Goal: Find specific page/section: Find specific page/section

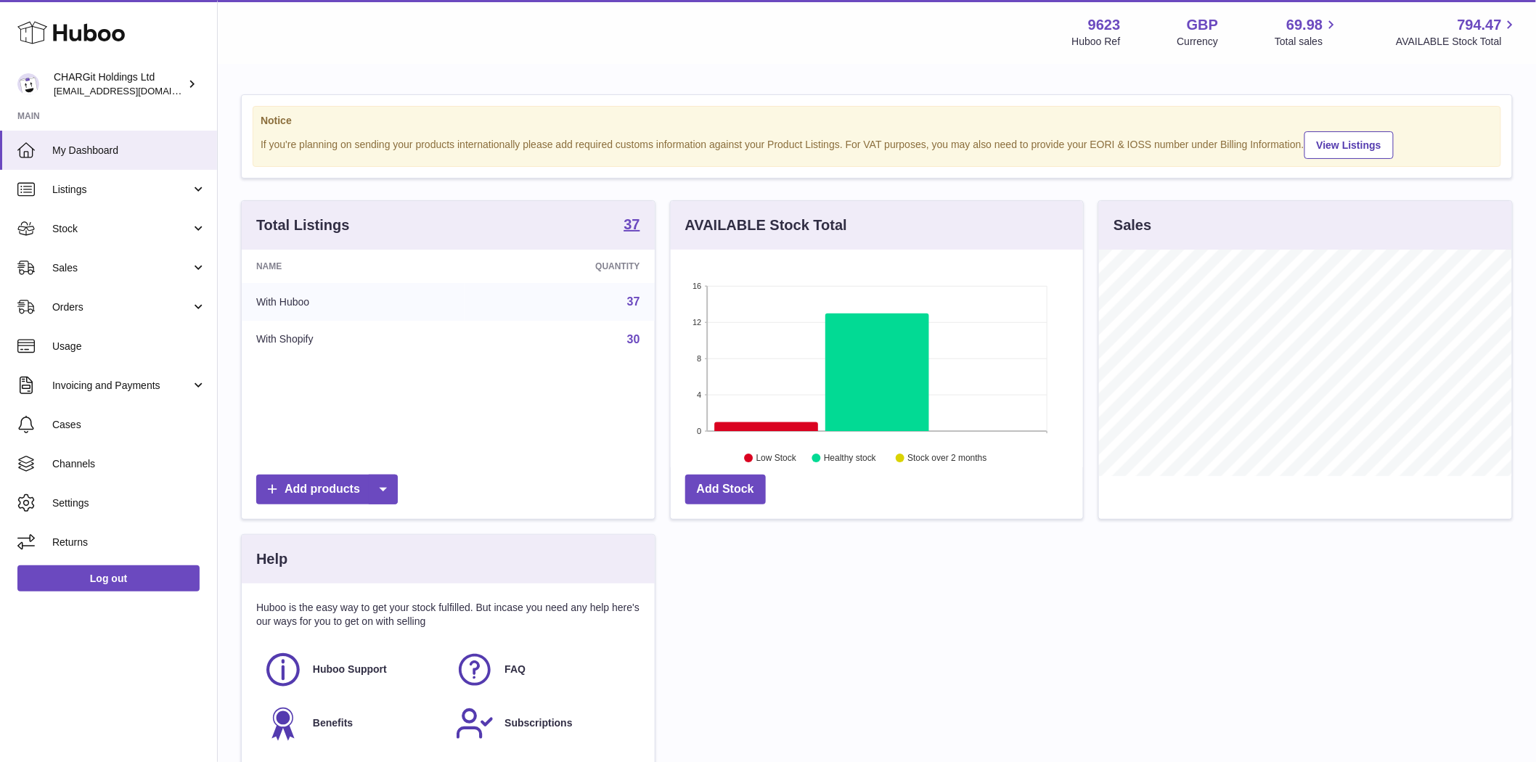
scroll to position [227, 412]
click at [62, 277] on link "Sales" at bounding box center [108, 267] width 217 height 39
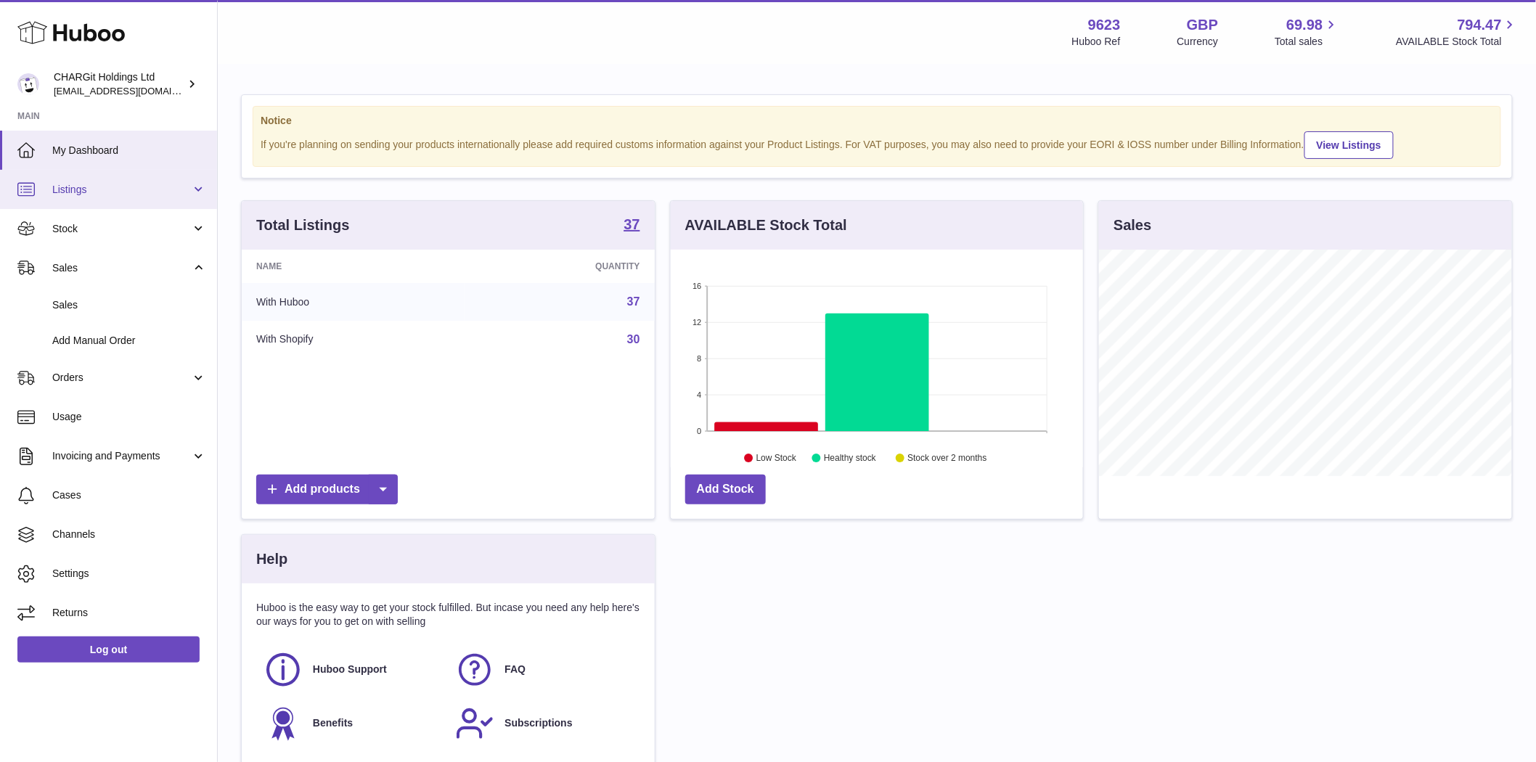
click at [82, 197] on link "Listings" at bounding box center [108, 189] width 217 height 39
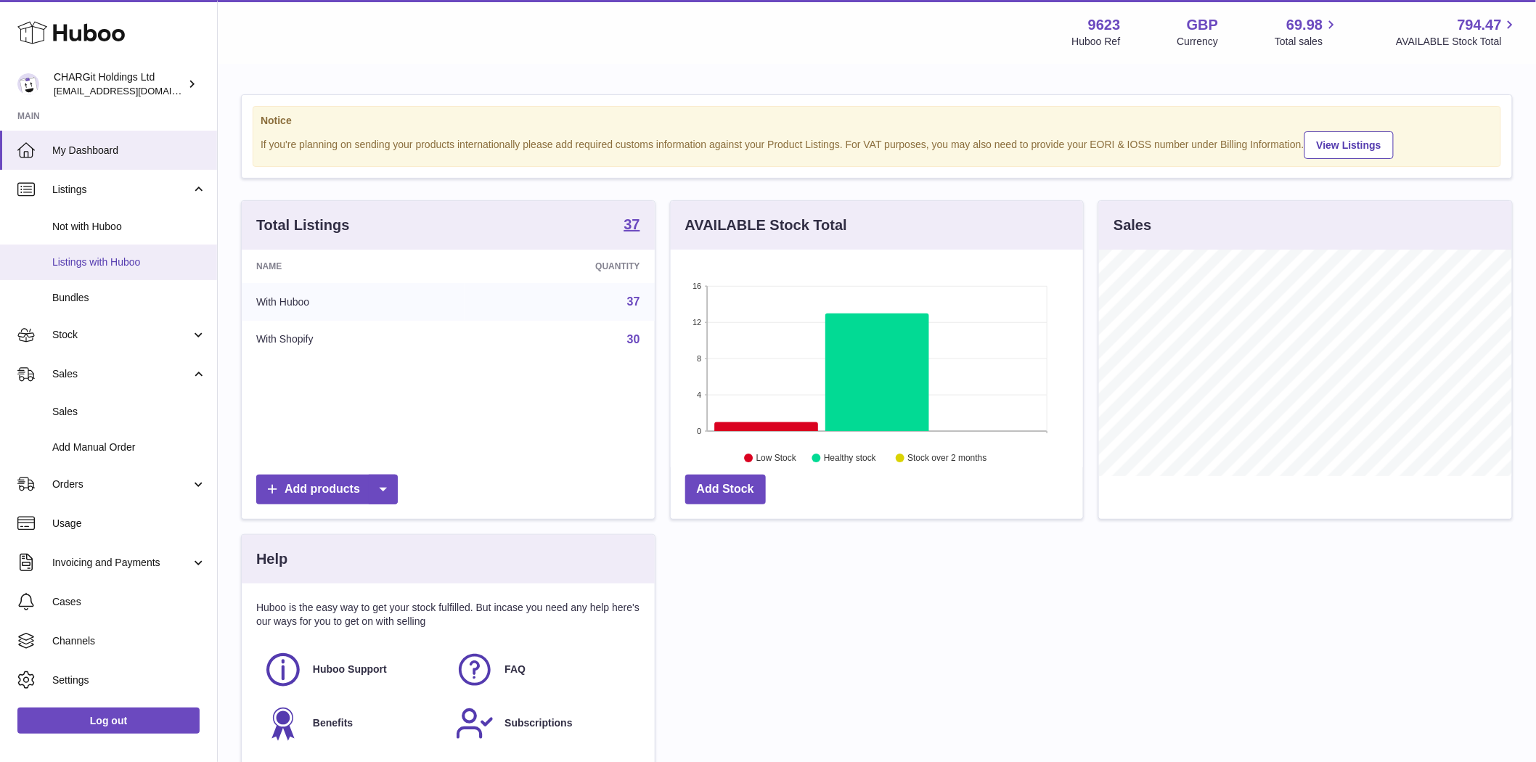
click at [84, 266] on span "Listings with Huboo" at bounding box center [129, 263] width 154 height 14
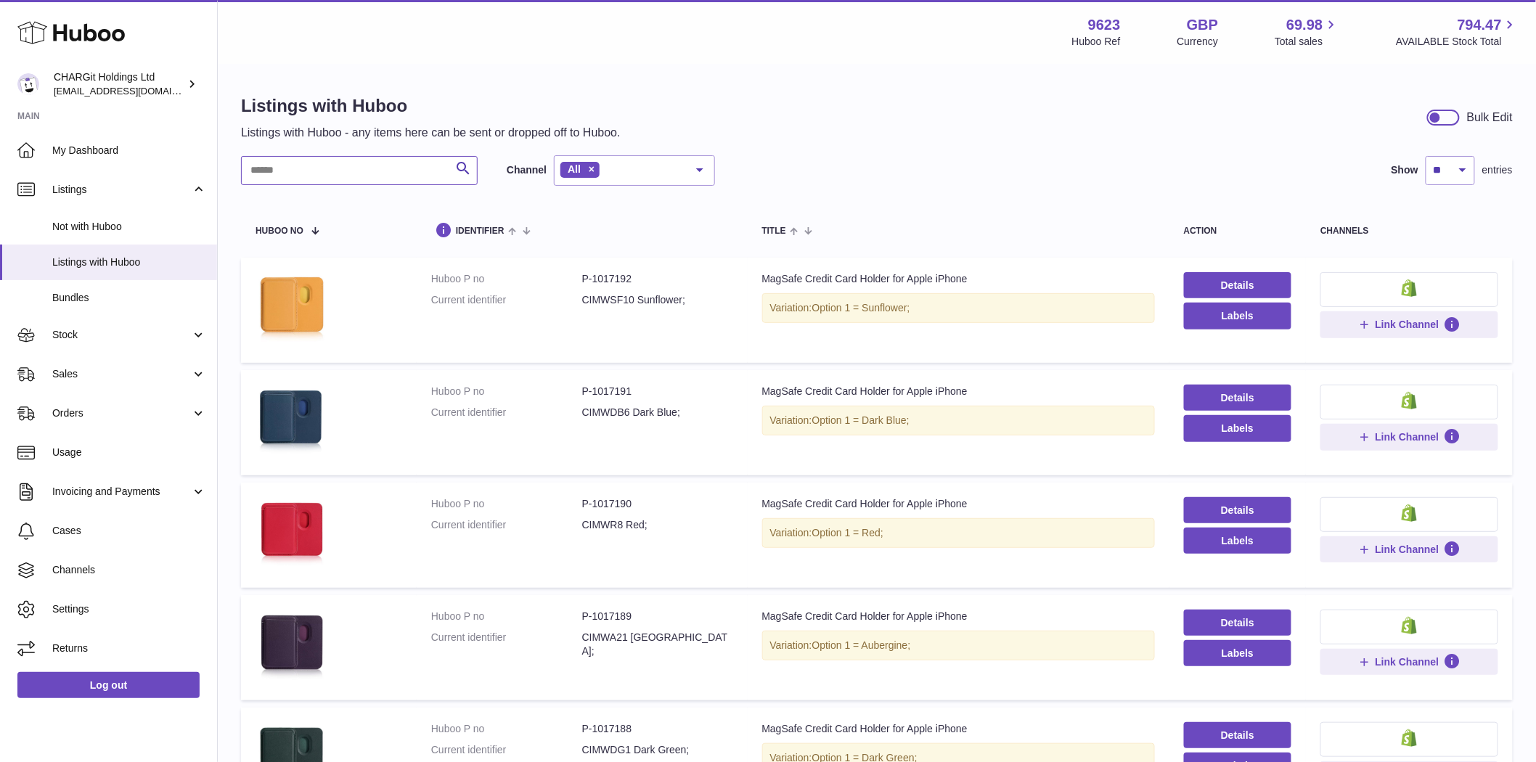
click at [378, 177] on input "text" at bounding box center [359, 170] width 237 height 29
type input "*****"
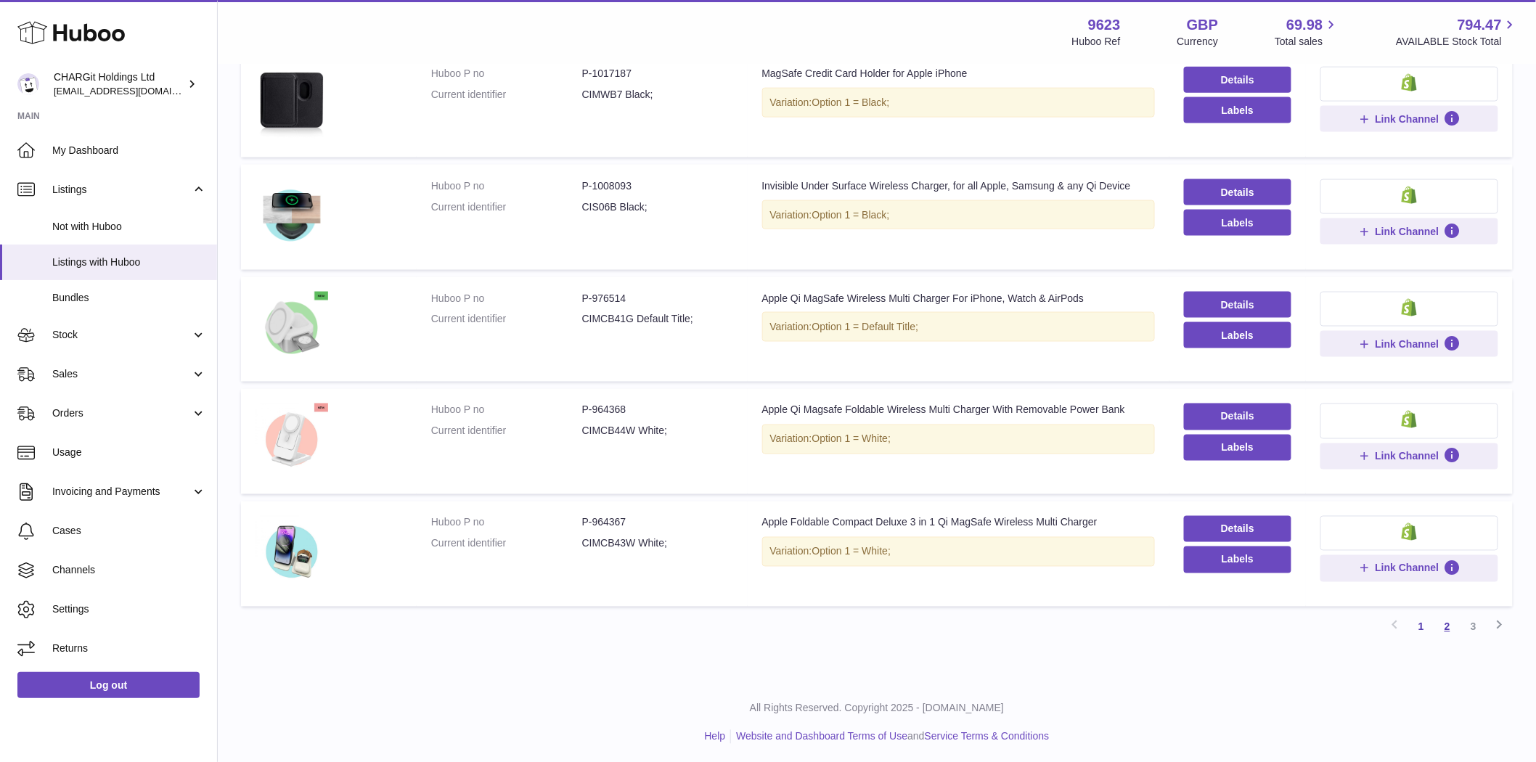
click at [1445, 629] on link "2" at bounding box center [1448, 627] width 26 height 26
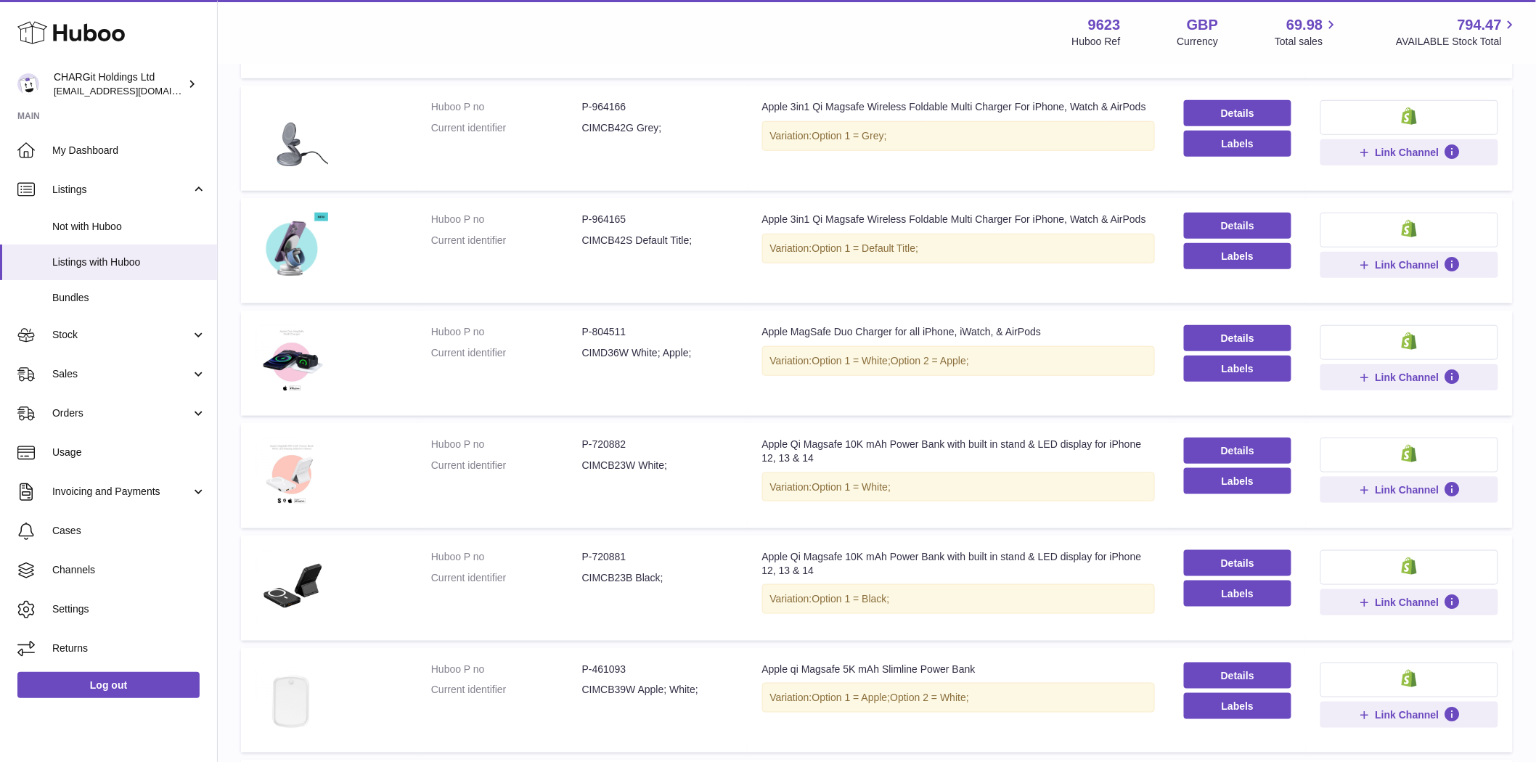
scroll to position [768, 0]
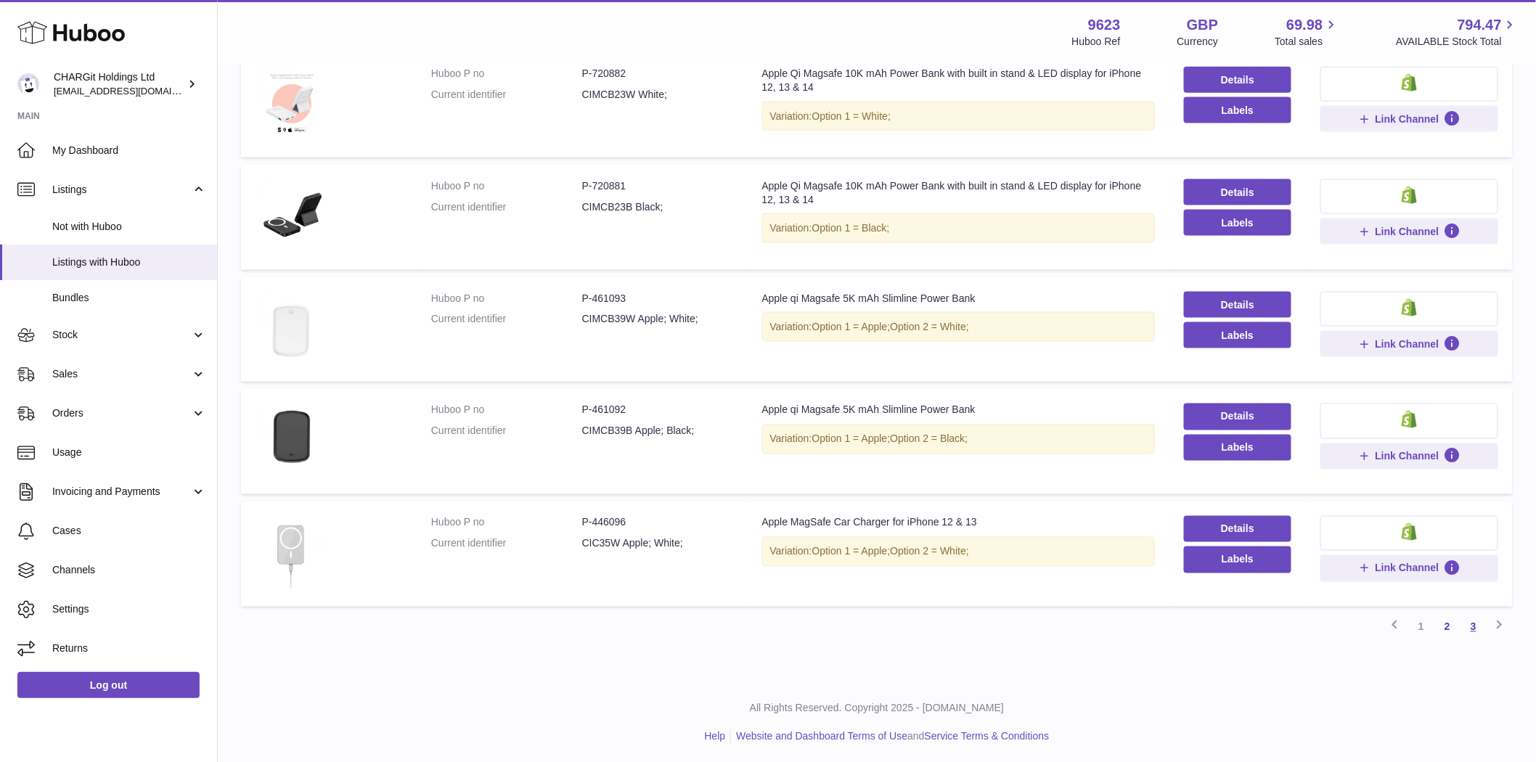
click at [1477, 626] on link "3" at bounding box center [1474, 627] width 26 height 26
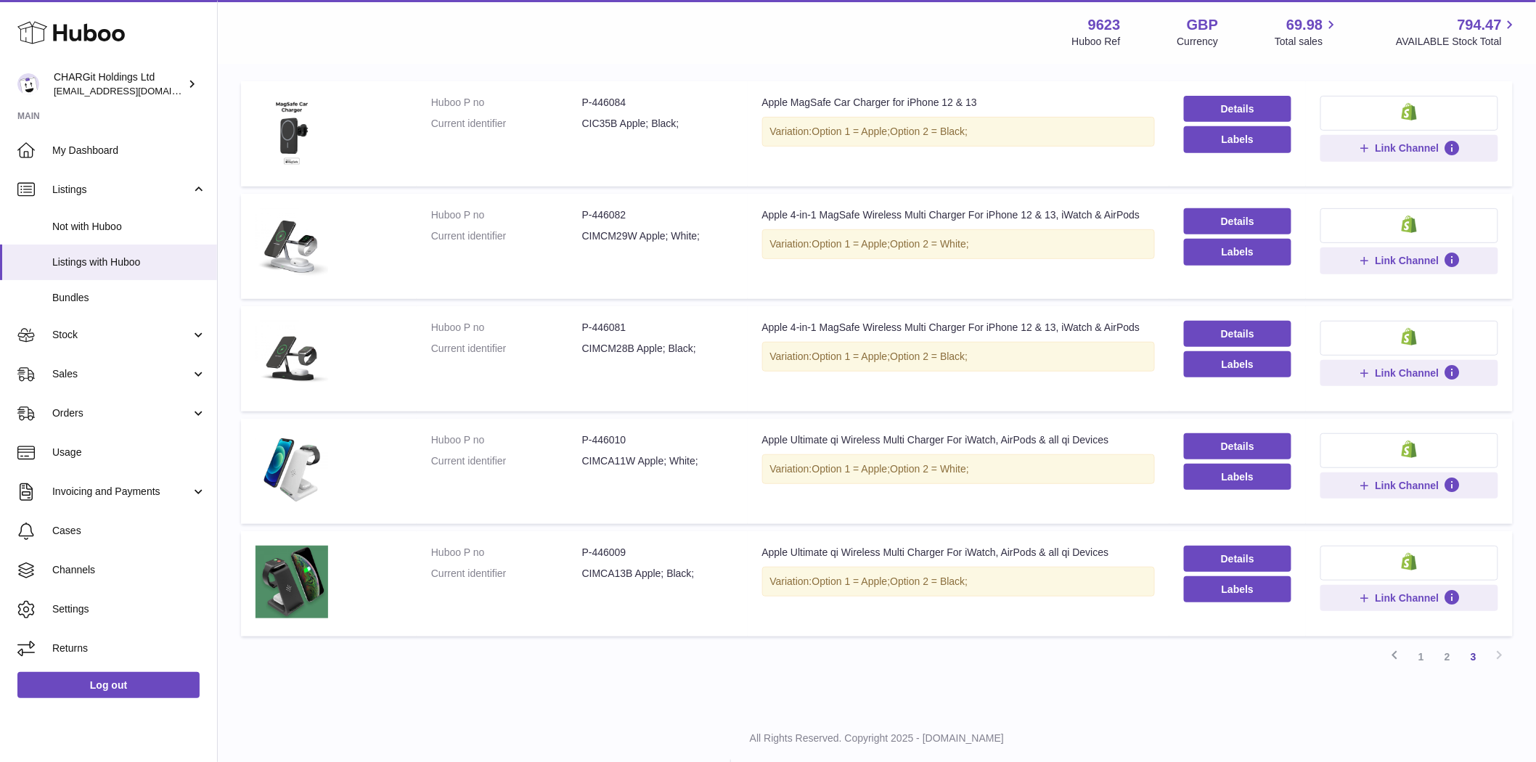
scroll to position [208, 0]
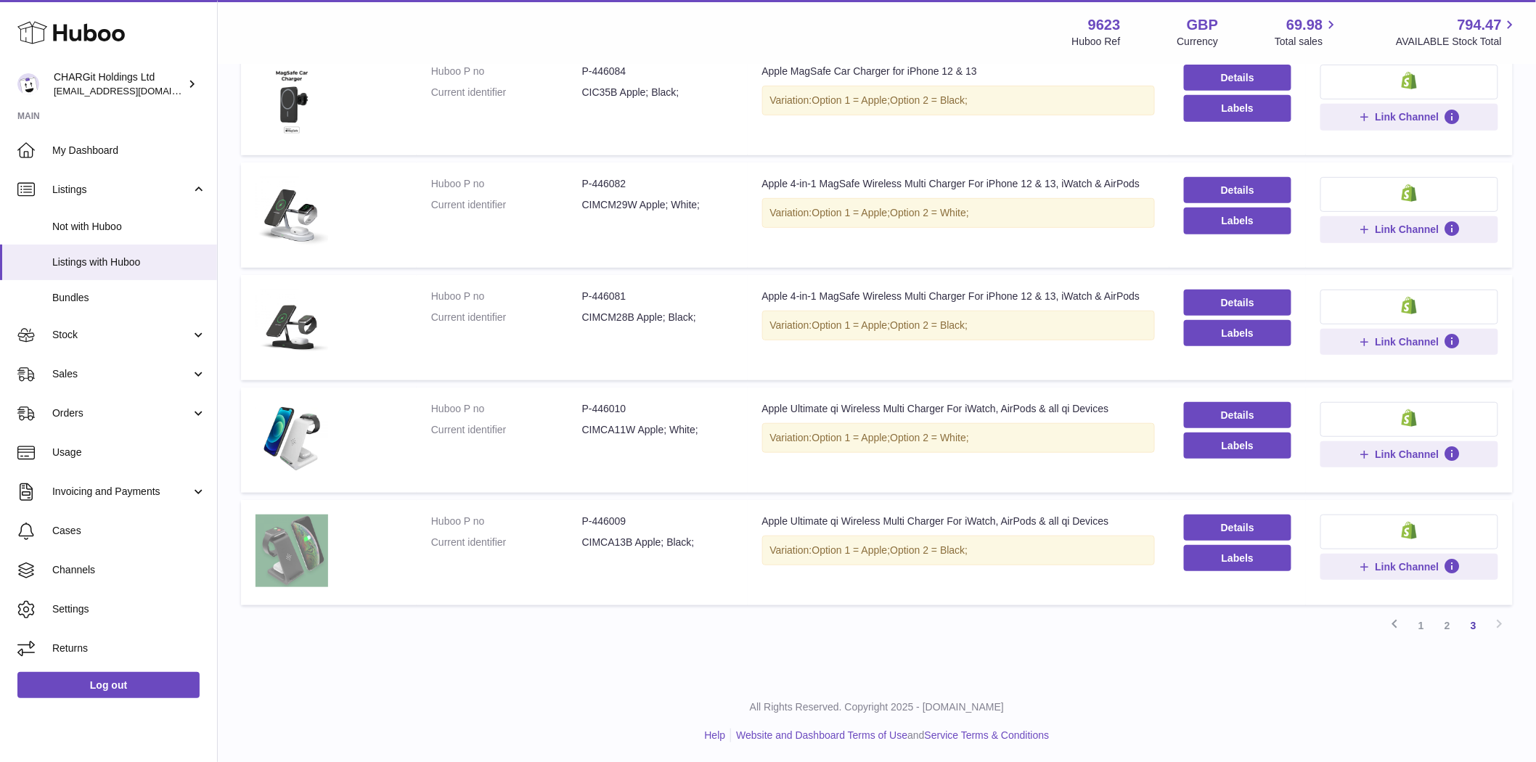
click at [277, 527] on img at bounding box center [292, 551] width 73 height 73
click at [283, 445] on img at bounding box center [292, 438] width 73 height 73
click at [277, 336] on img at bounding box center [292, 326] width 73 height 73
click at [280, 231] on img at bounding box center [292, 213] width 73 height 73
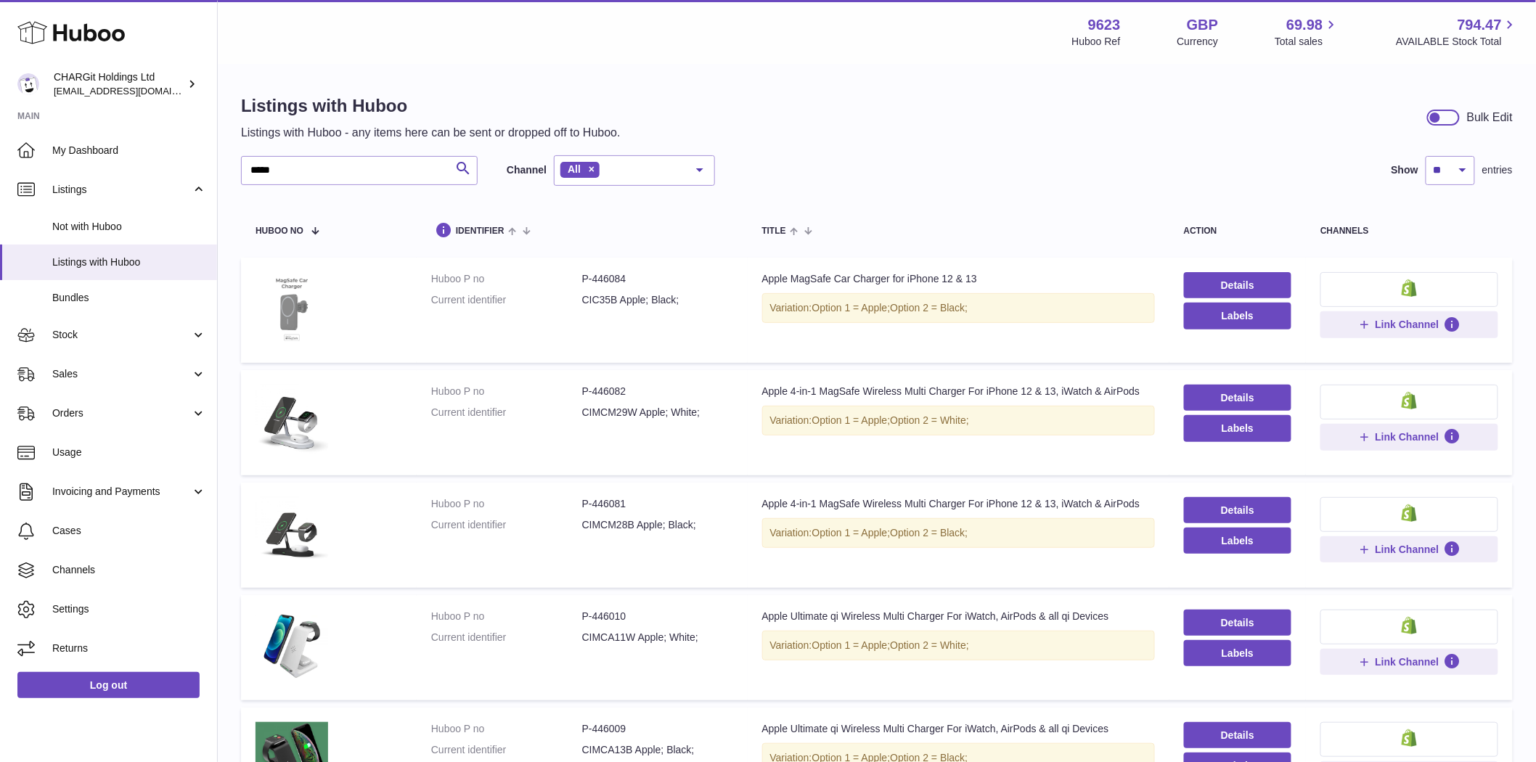
click at [306, 322] on img at bounding box center [292, 308] width 73 height 73
